Goal: Transaction & Acquisition: Purchase product/service

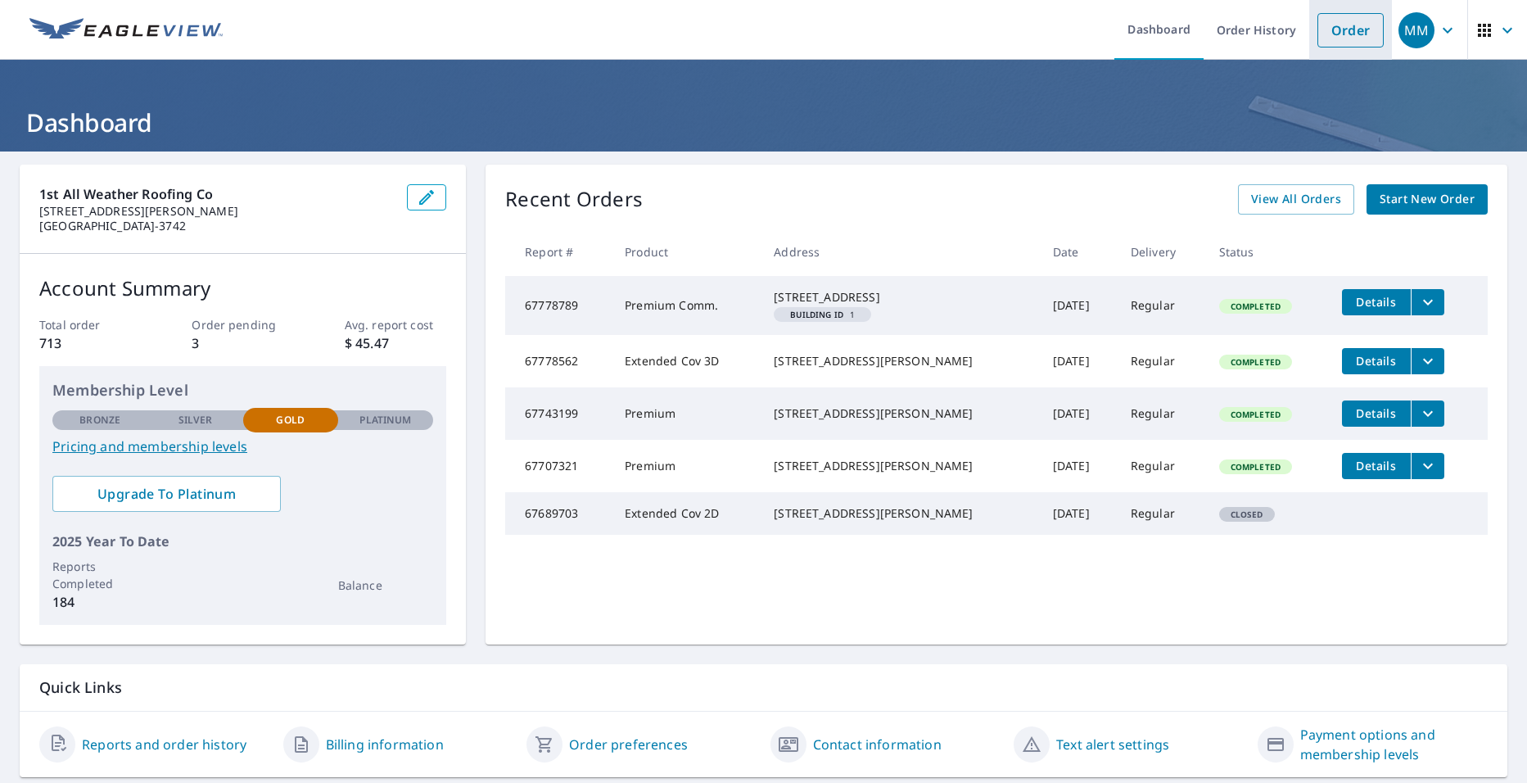
click at [1318, 31] on link "Order" at bounding box center [1351, 30] width 66 height 34
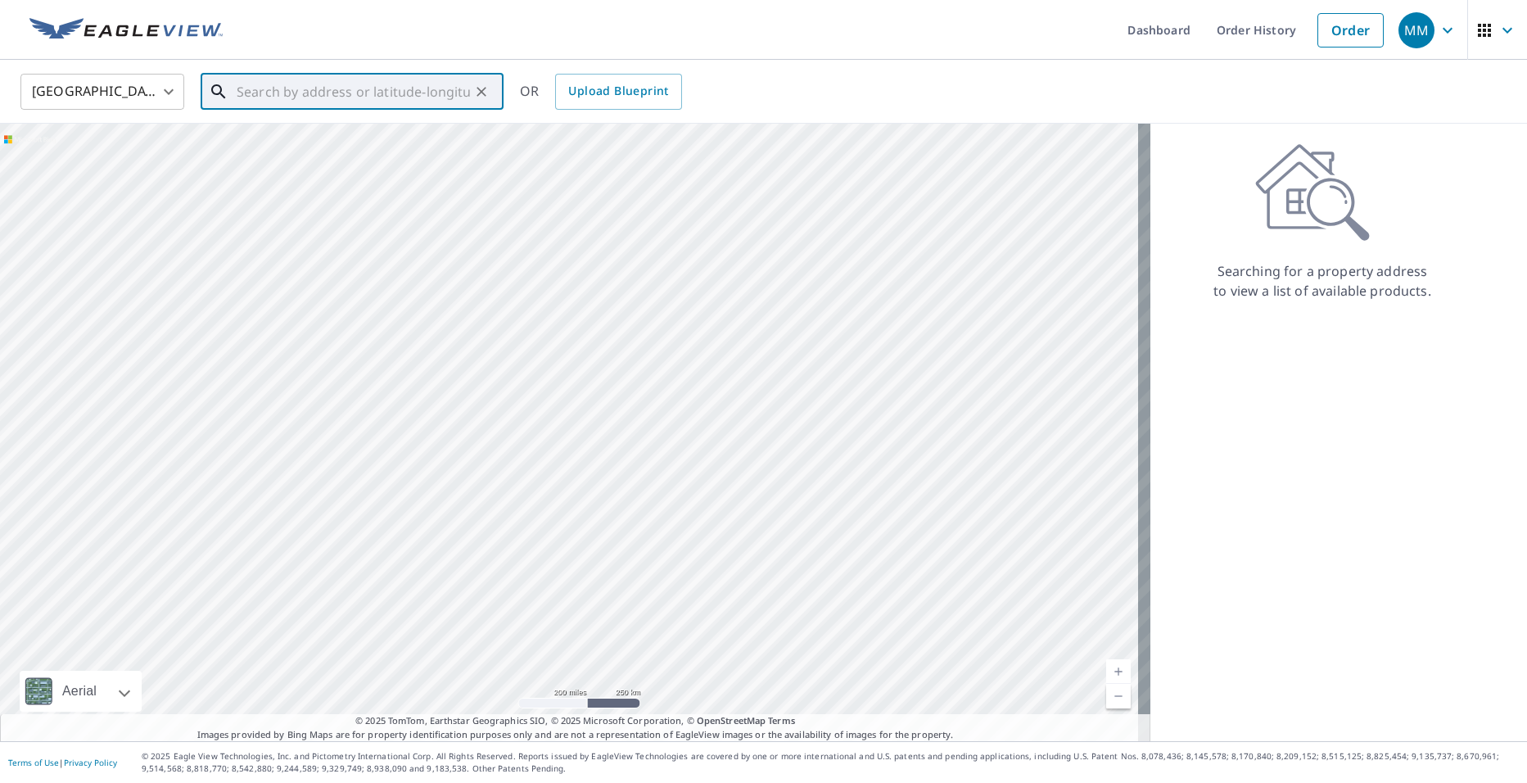
click at [337, 93] on input "text" at bounding box center [353, 92] width 233 height 46
paste input "[STREET_ADDRESS][PERSON_NAME][US_STATE]"
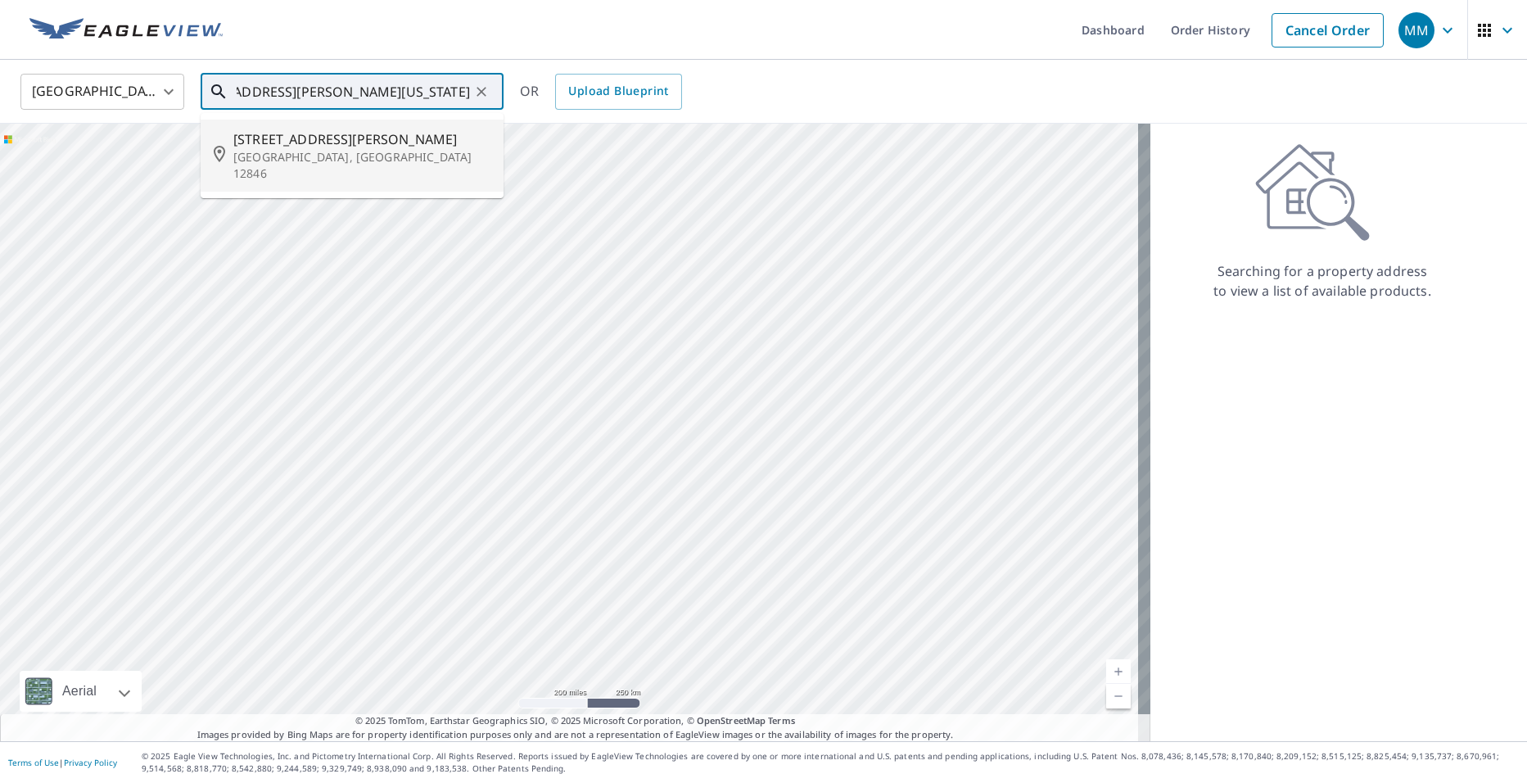
click at [346, 163] on p "[GEOGRAPHIC_DATA], [GEOGRAPHIC_DATA] 12846" at bounding box center [361, 165] width 257 height 33
type input "[STREET_ADDRESS][PERSON_NAME]"
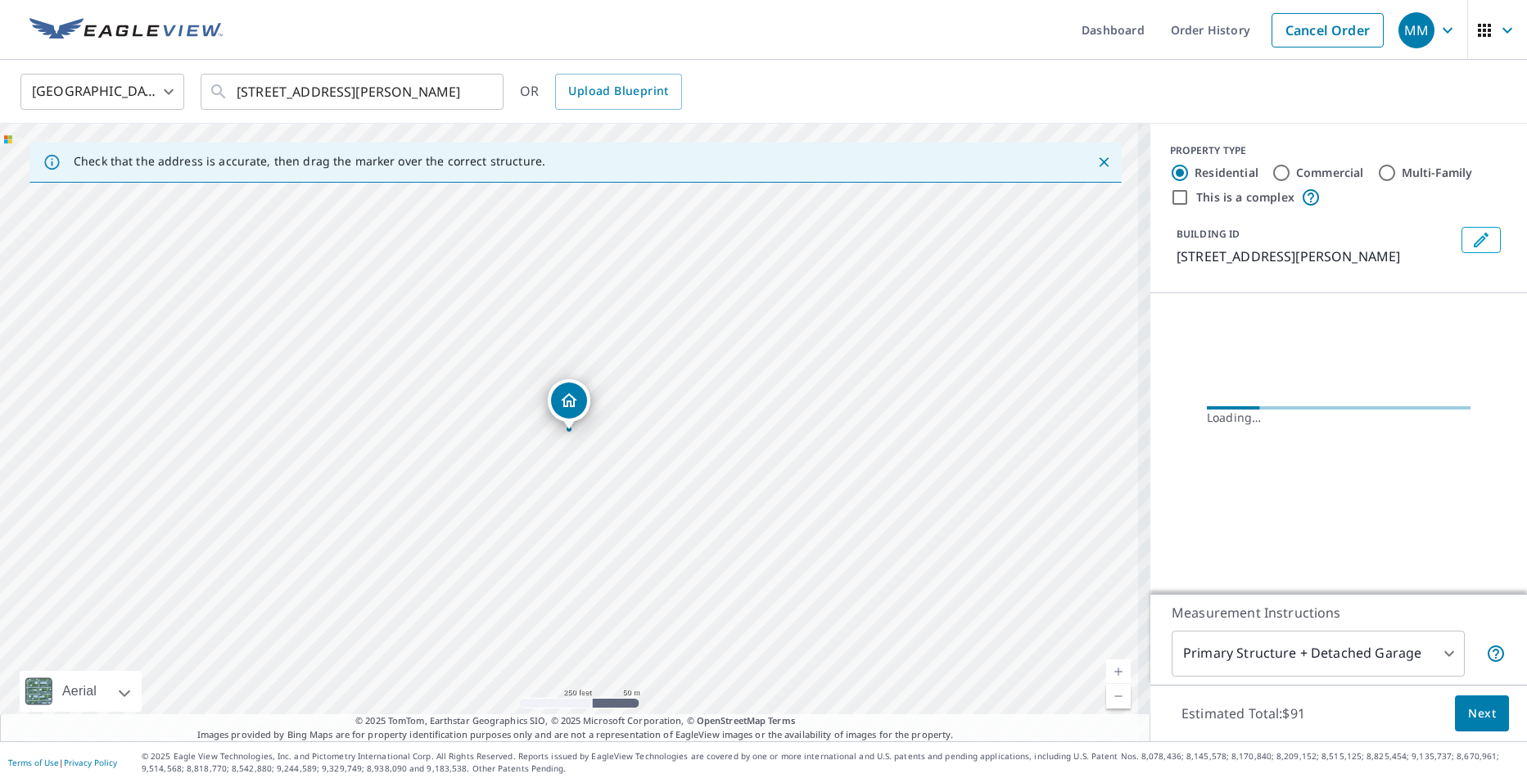
scroll to position [0, 0]
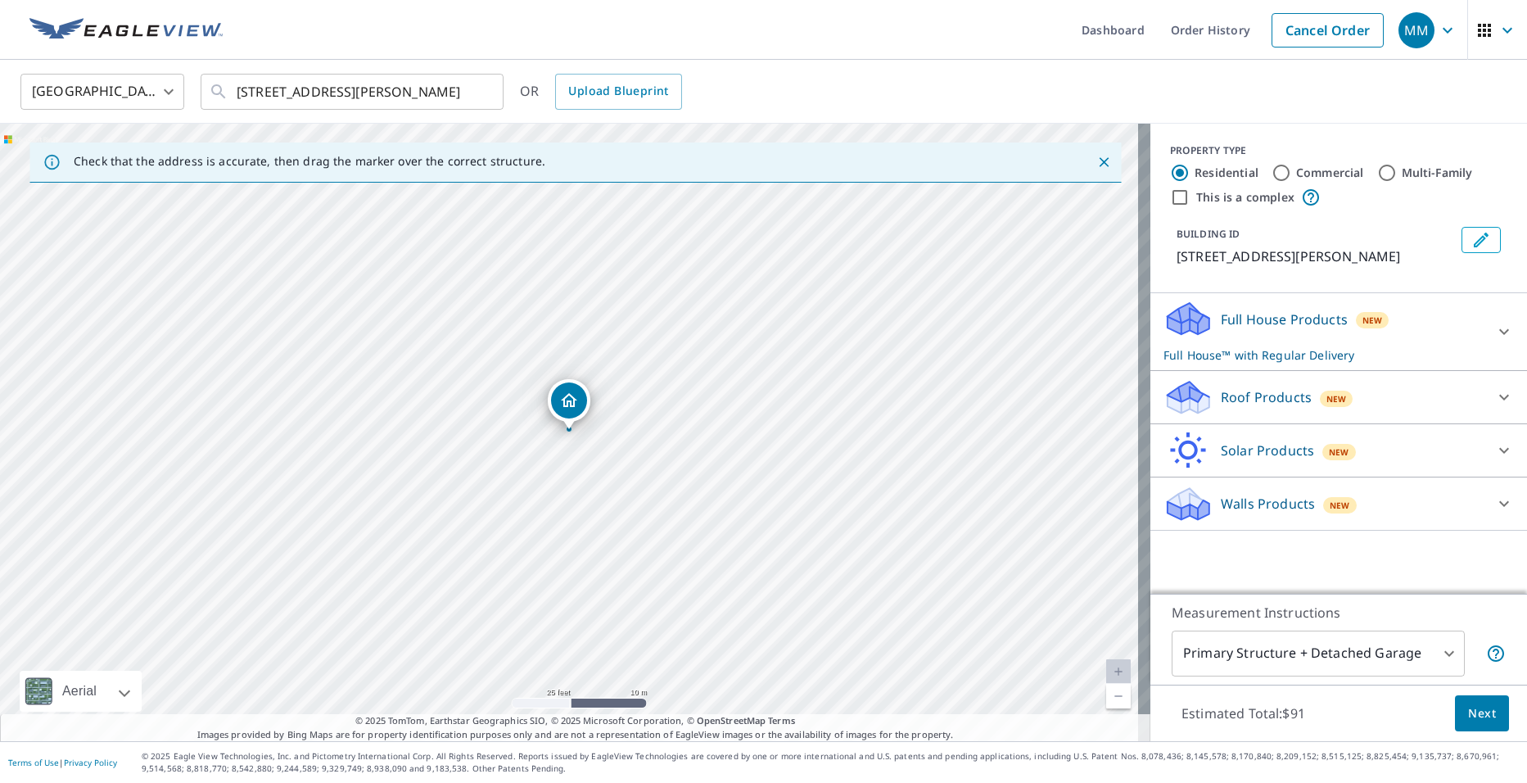
click at [1273, 403] on p "Roof Products" at bounding box center [1266, 397] width 91 height 20
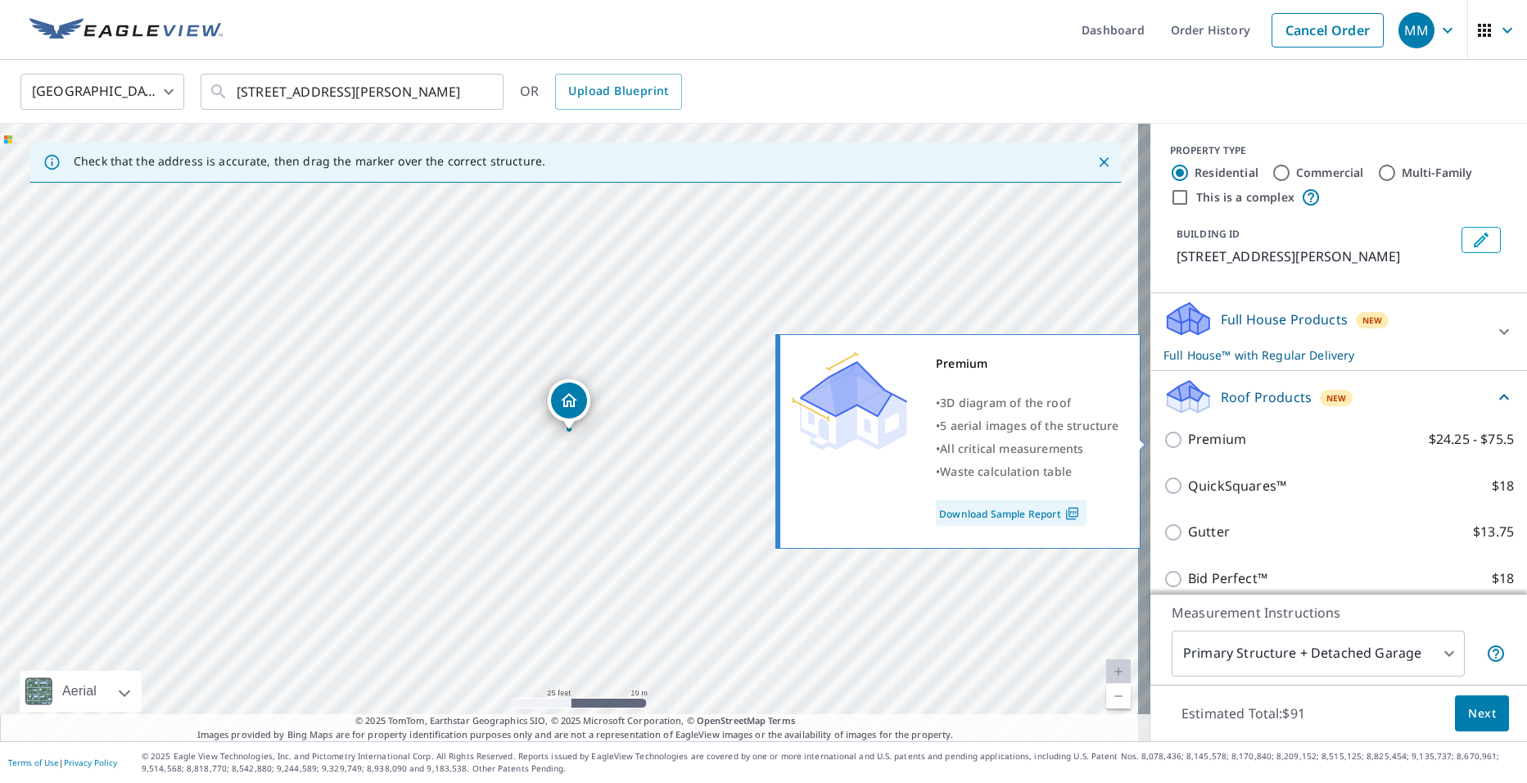
click at [1224, 439] on p "Premium" at bounding box center [1217, 439] width 58 height 20
click at [1188, 439] on input "Premium $24.25 - $75.5" at bounding box center [1176, 440] width 25 height 20
checkbox input "true"
checkbox input "false"
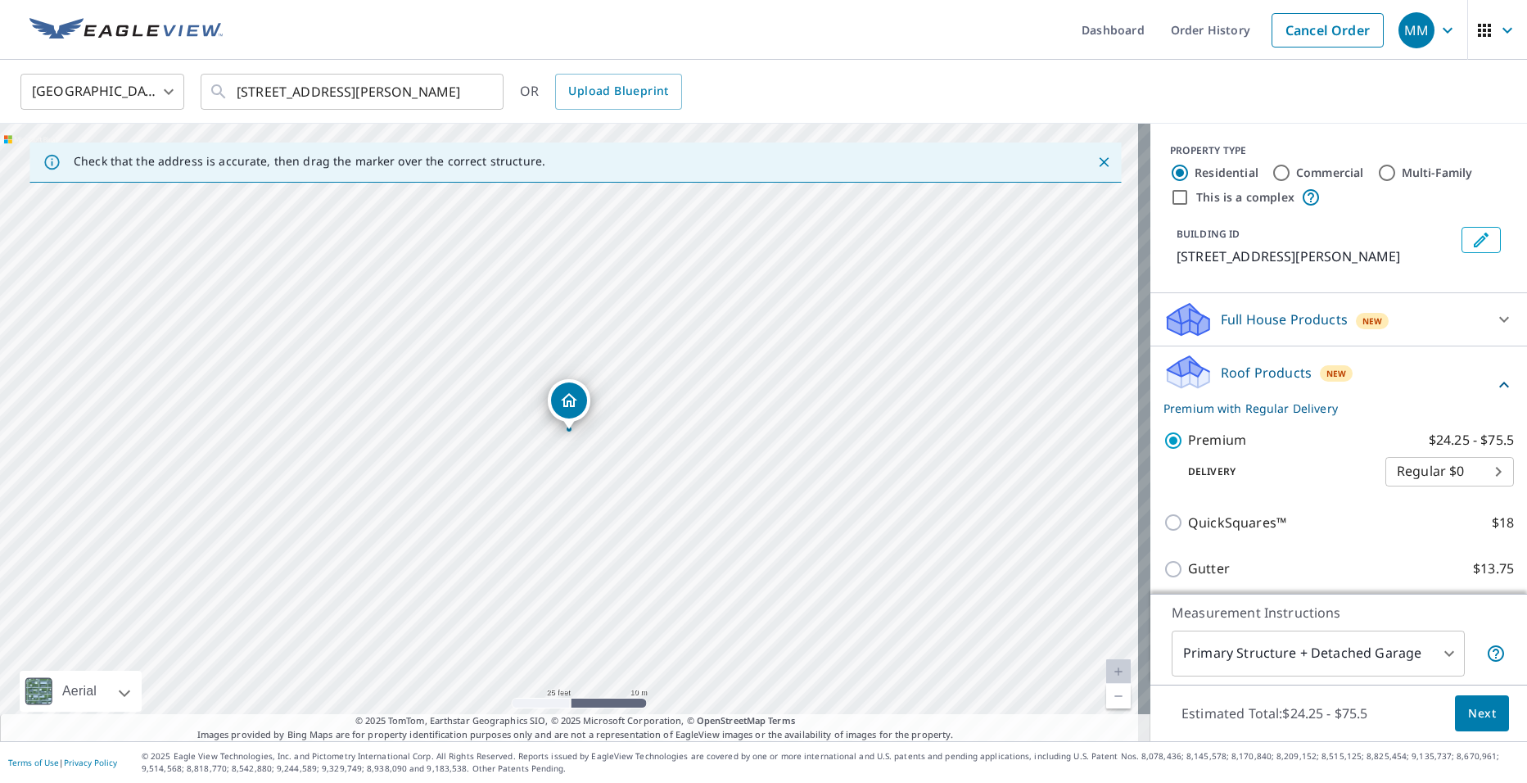
click at [1480, 720] on span "Next" at bounding box center [1482, 713] width 28 height 20
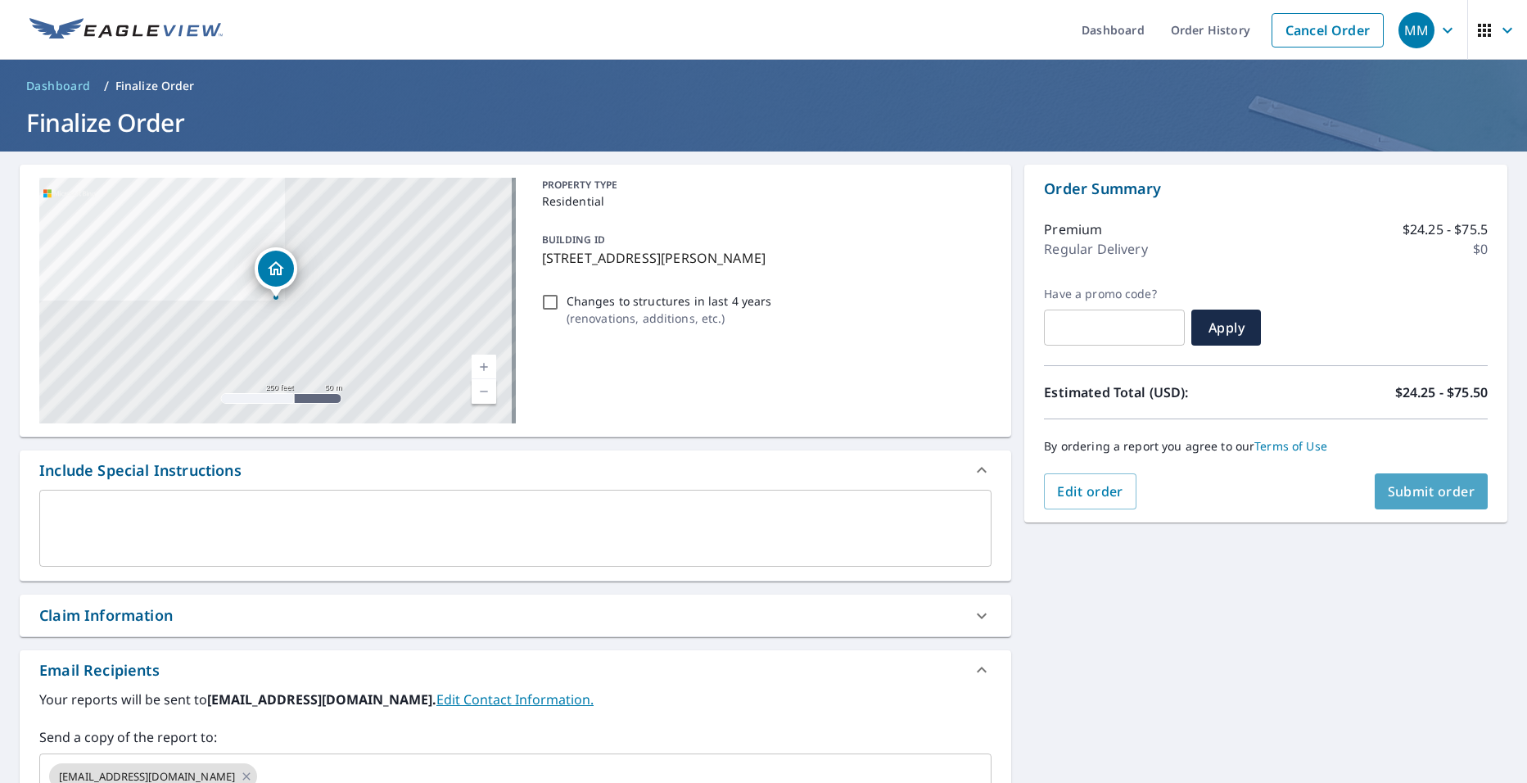
click at [1432, 495] on span "Submit order" at bounding box center [1432, 491] width 88 height 18
checkbox input "true"
